Goal: Find contact information: Find contact information

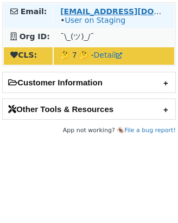
click at [86, 10] on strong "[EMAIL_ADDRESS][DOMAIN_NAME]" at bounding box center [134, 11] width 148 height 9
